Goal: Information Seeking & Learning: Learn about a topic

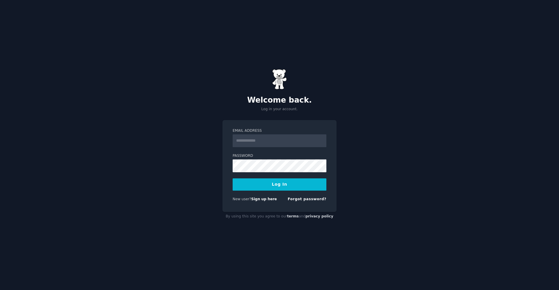
click at [402, 163] on div "Welcome back. Log in your account. Email Address Password Log In New user? Sign…" at bounding box center [279, 145] width 559 height 290
click at [286, 141] on input "Email Address" at bounding box center [280, 140] width 94 height 13
type input "**********"
click at [233, 178] on button "Log In" at bounding box center [280, 184] width 94 height 12
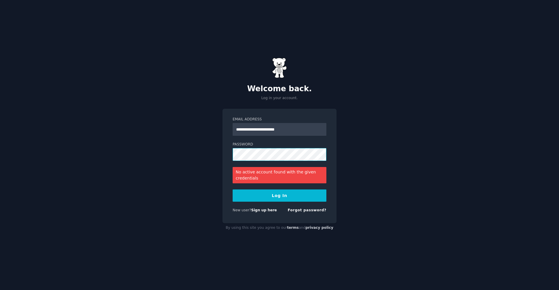
click at [233, 189] on button "Log In" at bounding box center [280, 195] width 94 height 12
click at [277, 201] on button "Log In" at bounding box center [280, 195] width 94 height 12
click at [278, 197] on button "Log In" at bounding box center [280, 195] width 94 height 12
click at [295, 194] on button "Log In" at bounding box center [280, 195] width 94 height 12
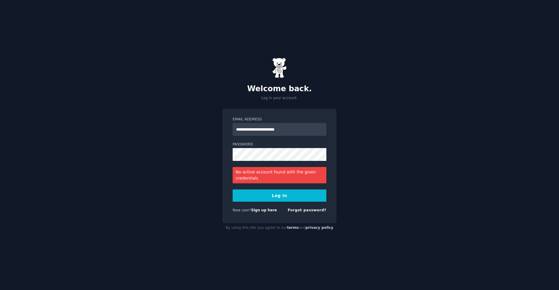
click at [285, 200] on button "Log In" at bounding box center [280, 195] width 94 height 12
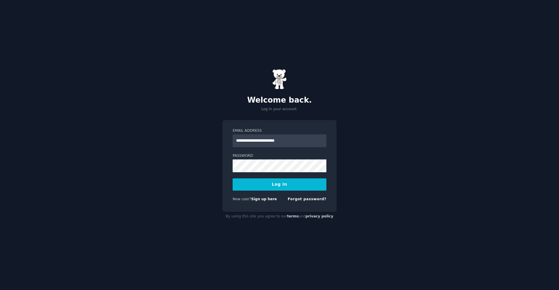
type input "**********"
click at [302, 190] on button "Log In" at bounding box center [280, 184] width 94 height 12
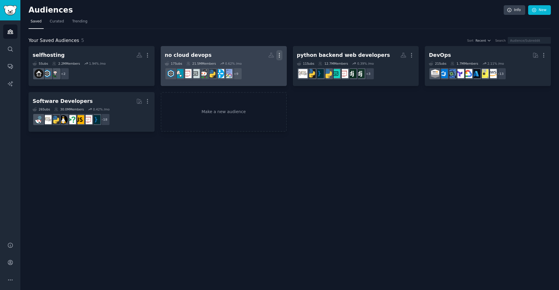
click at [282, 57] on icon "button" at bounding box center [279, 55] width 6 height 6
click at [266, 69] on p "Delete" at bounding box center [263, 67] width 13 height 6
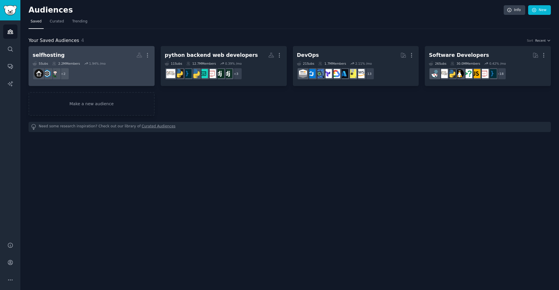
click at [116, 54] on h2 "selfhosting More" at bounding box center [92, 55] width 118 height 10
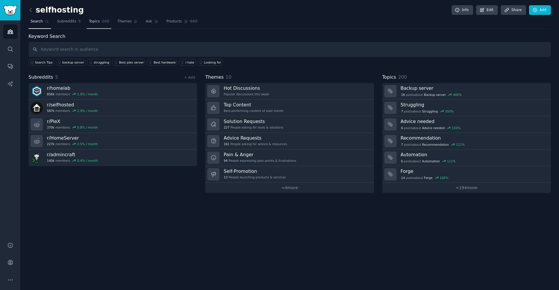
click at [90, 23] on span "Topics" at bounding box center [94, 21] width 11 height 5
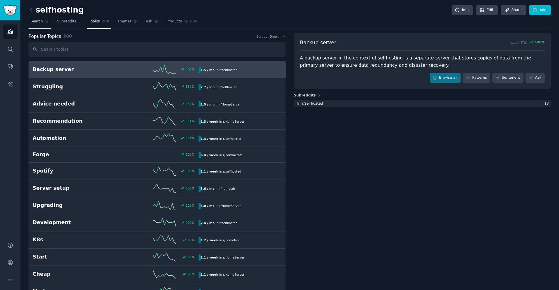
click at [39, 21] on span "Search" at bounding box center [37, 21] width 12 height 5
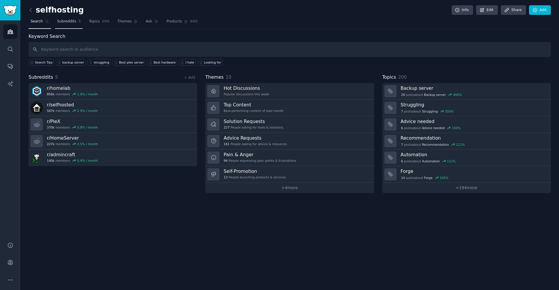
click at [60, 24] on link "Subreddits 5" at bounding box center [69, 23] width 28 height 12
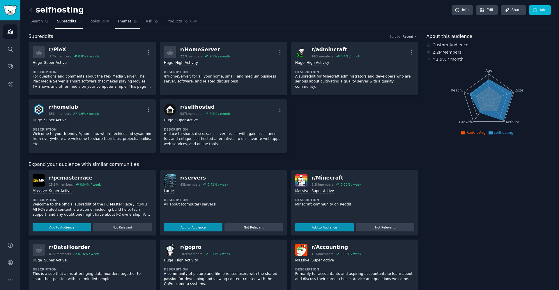
click at [117, 22] on span "Themes" at bounding box center [124, 21] width 14 height 5
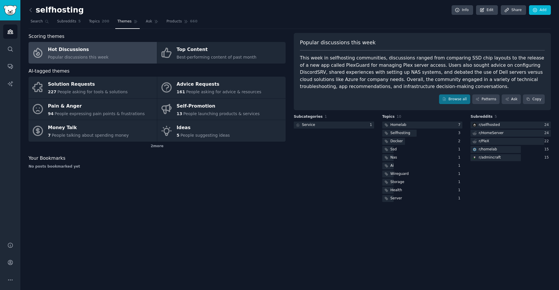
click at [403, 75] on div "This week in selfhosting communities, discussions ranged from comparing SSD chi…" at bounding box center [422, 72] width 245 height 36
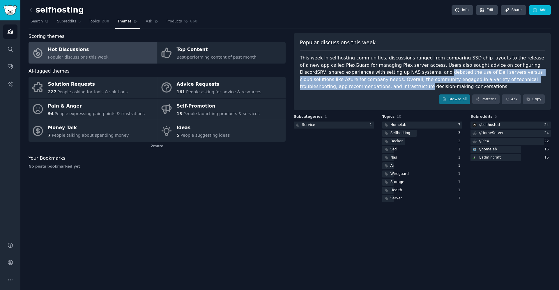
drag, startPoint x: 403, startPoint y: 75, endPoint x: 330, endPoint y: 89, distance: 74.5
click at [320, 87] on div "This week in selfhosting communities, discussions ranged from comparing SSD chi…" at bounding box center [422, 72] width 245 height 36
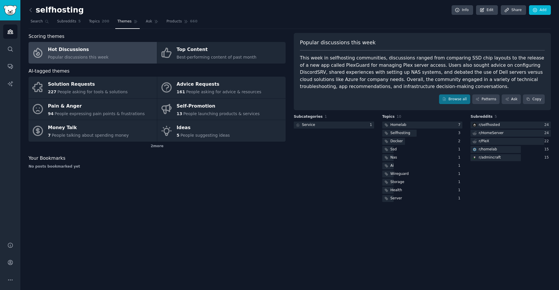
click at [373, 88] on div "This week in selfhosting communities, discussions ranged from comparing SSD chi…" at bounding box center [422, 72] width 245 height 36
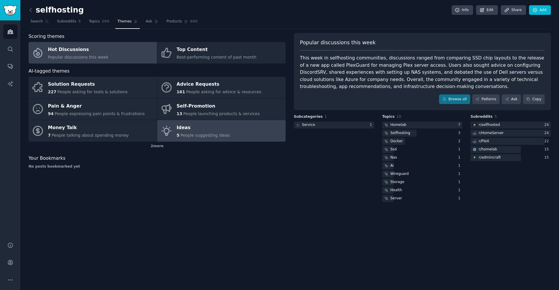
click at [223, 133] on span "People suggesting ideas" at bounding box center [206, 135] width 50 height 5
